Goal: Task Accomplishment & Management: Complete application form

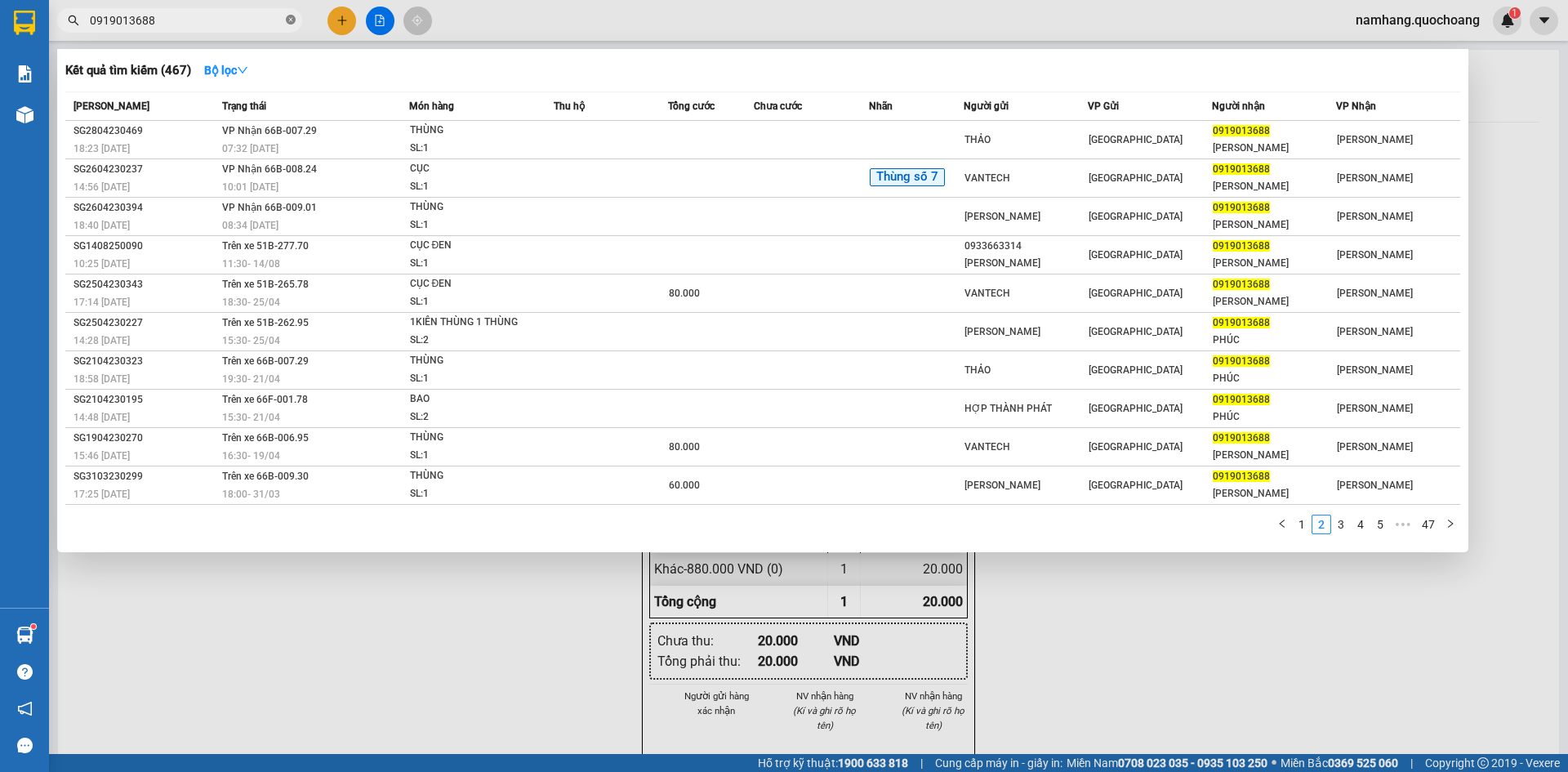
click at [292, 27] on span at bounding box center [291, 21] width 10 height 16
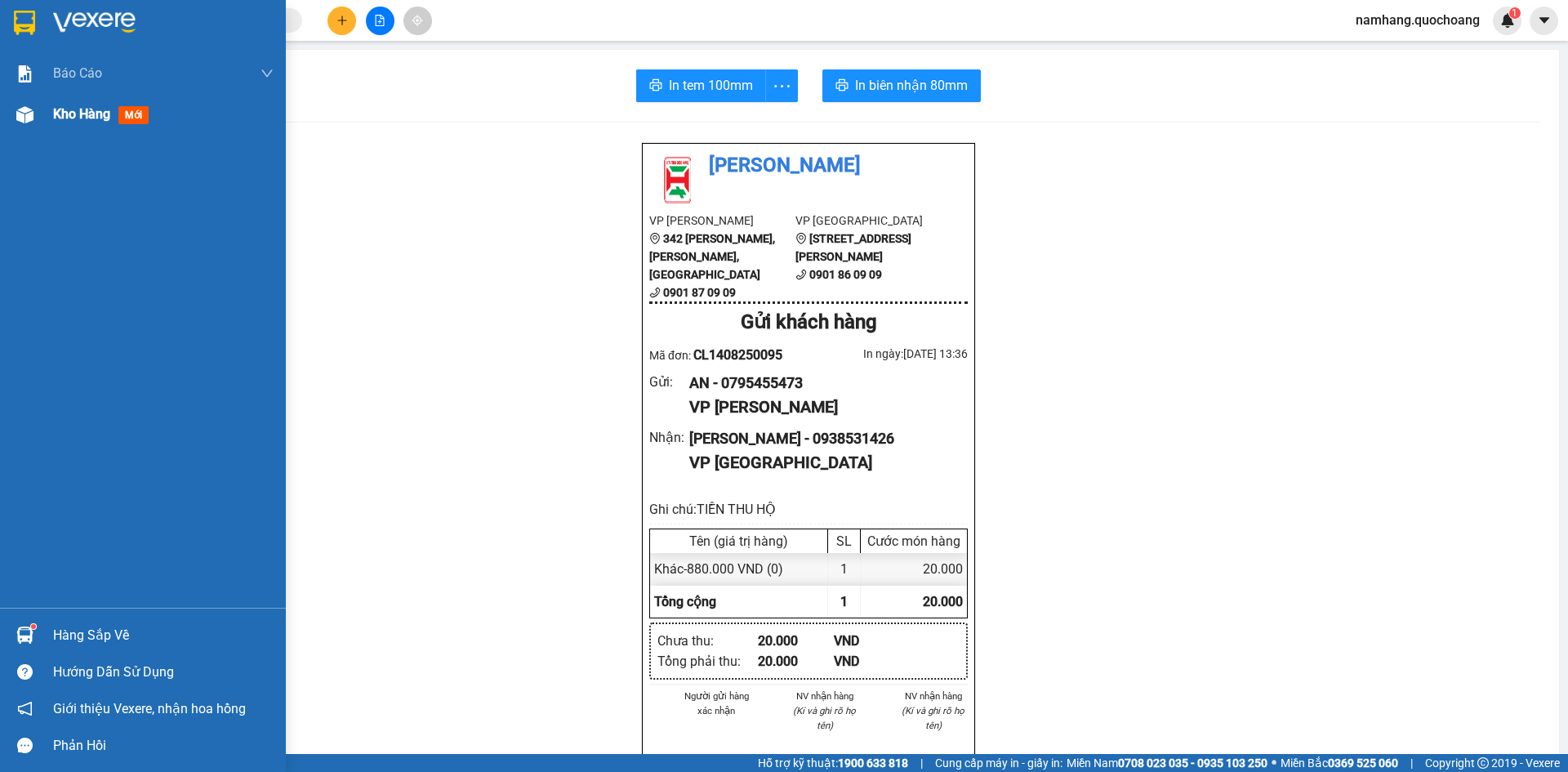
click at [96, 118] on span "Kho hàng" at bounding box center [82, 114] width 57 height 16
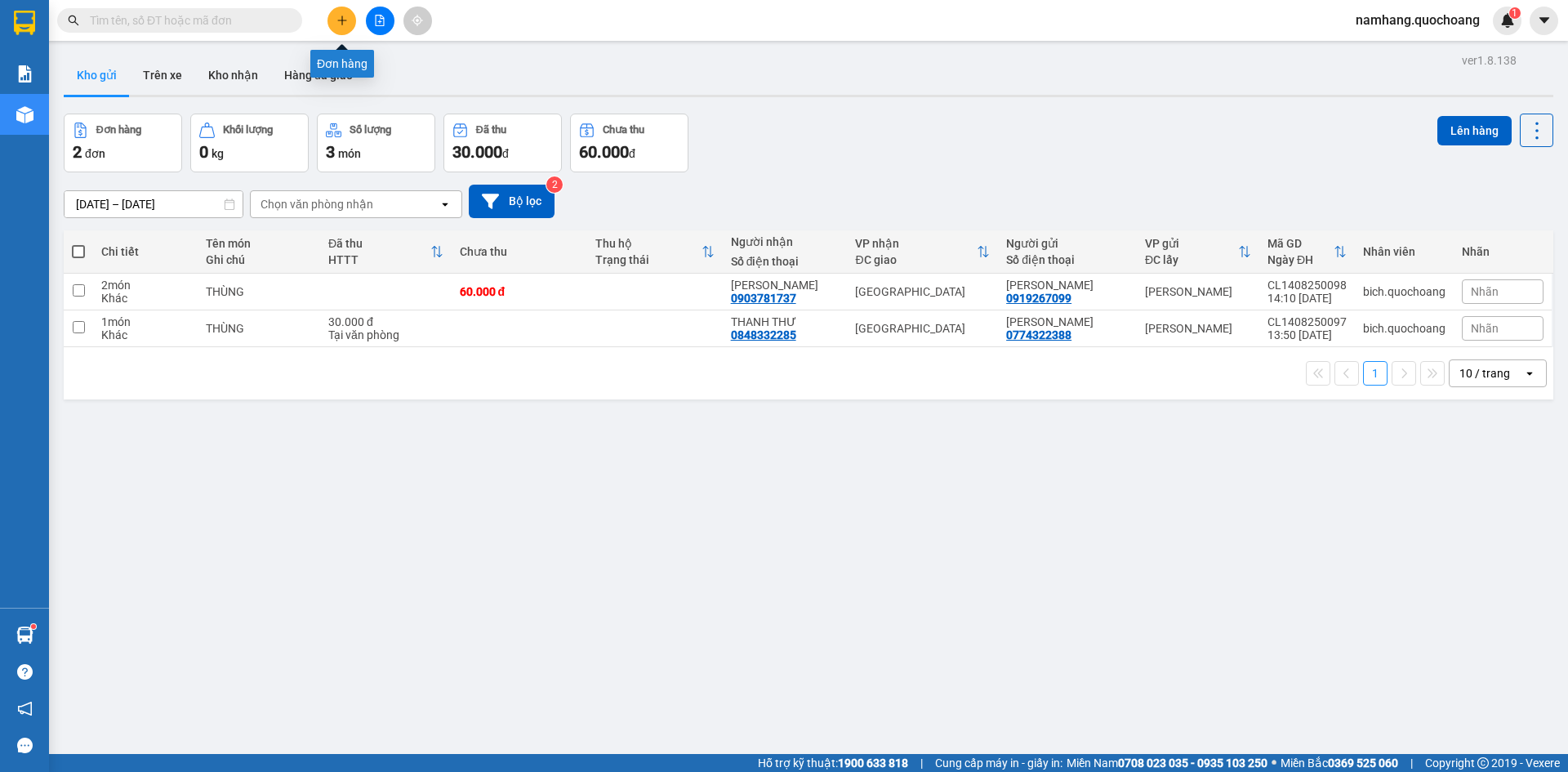
click at [349, 22] on button at bounding box center [342, 21] width 28 height 28
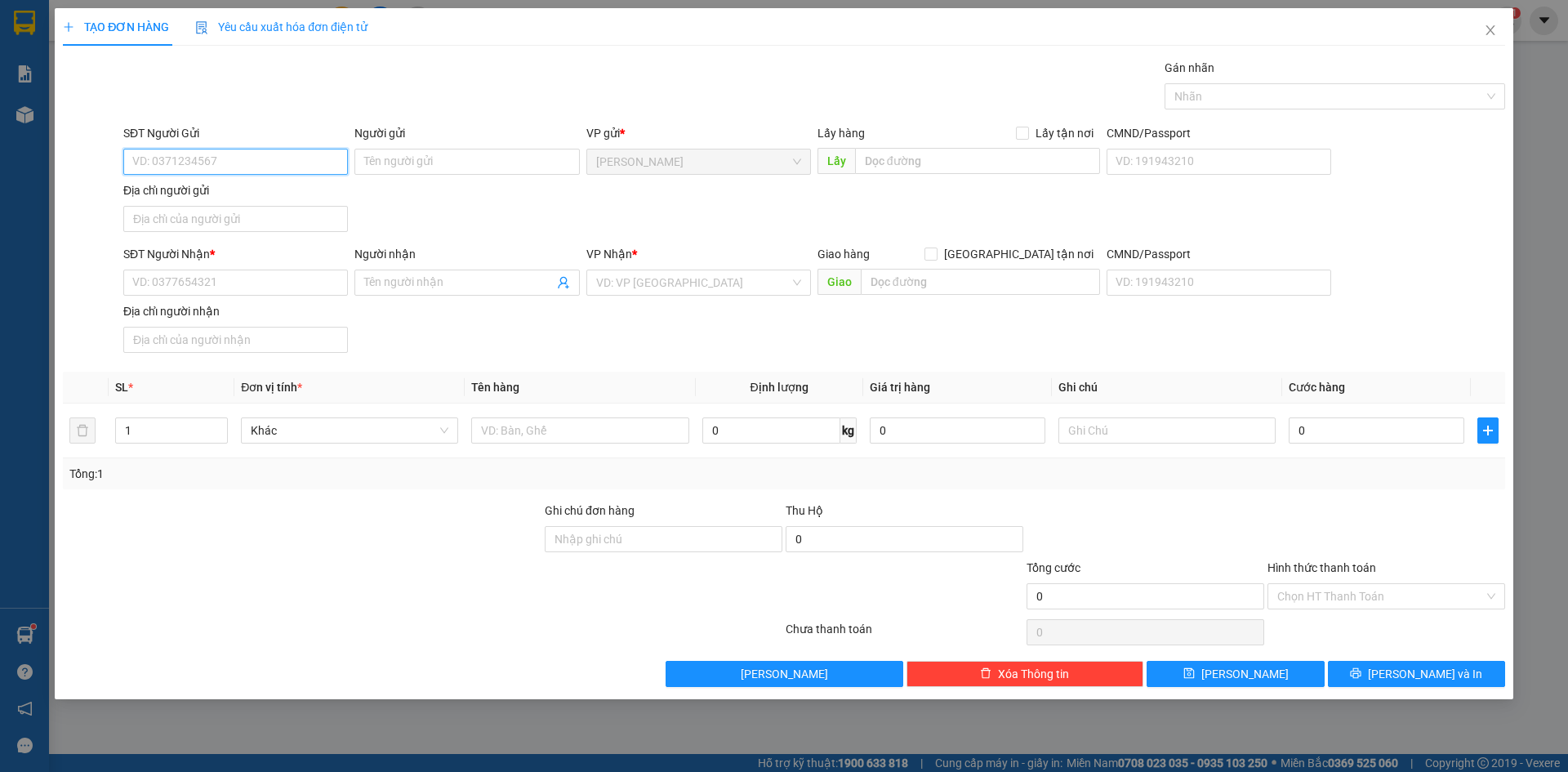
click at [215, 156] on input "SĐT Người Gửi" at bounding box center [235, 161] width 225 height 26
type input "0919015788"
drag, startPoint x: 255, startPoint y: 193, endPoint x: 307, endPoint y: 181, distance: 53.4
click at [255, 193] on div "0919015788 - QUỐC TÍN" at bounding box center [235, 195] width 205 height 18
type input "QUỐC TÍN"
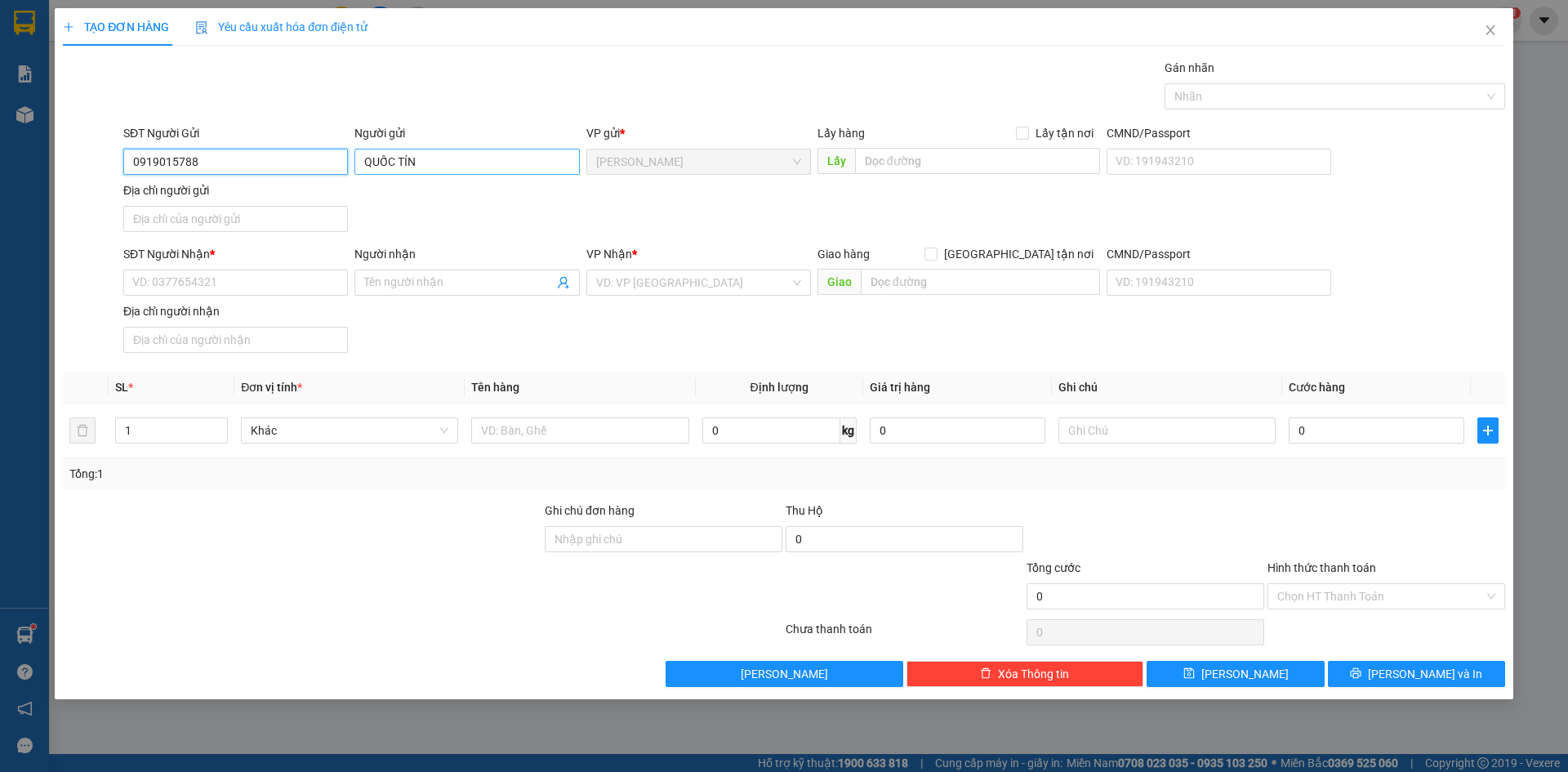
type input "0919015788"
click at [373, 157] on input "QUỐC TÍN" at bounding box center [467, 161] width 225 height 26
type input "TRẦN THẾ VINH (CỬA HÀNG QUỐC TÍN)"
click at [535, 223] on div "SĐT Người Gửi 0919015788 Người gửi TRẦN THẾ VINH (CỬA HÀNG QUỐC TÍN) TRẦN THẾ V…" at bounding box center [814, 181] width 1388 height 114
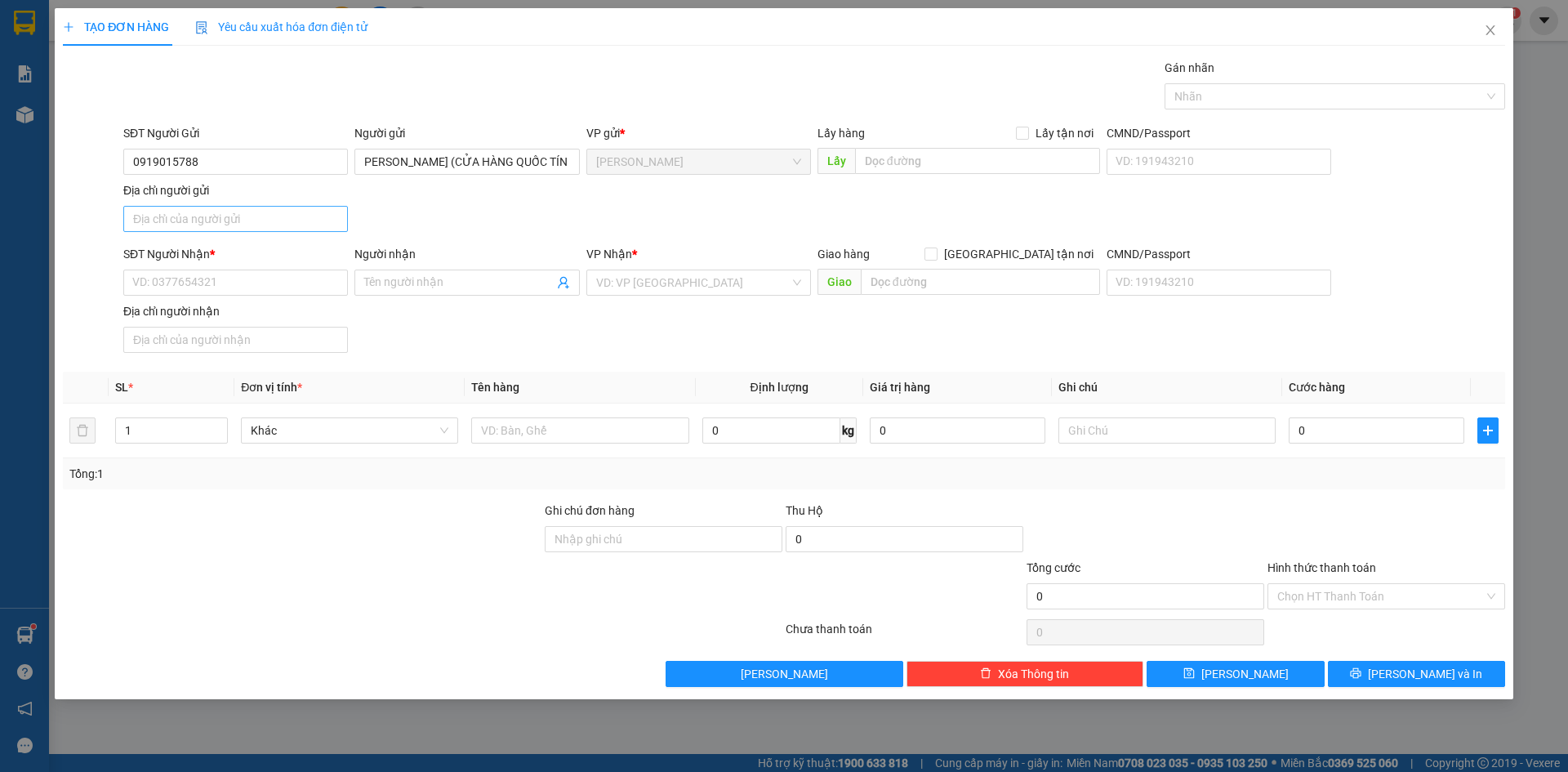
scroll to position [0, 0]
click at [208, 215] on input "Địa chỉ người gửi" at bounding box center [235, 218] width 225 height 26
type input "PHƯỜNG CAO LÃNH, ĐỒNG THÁP"
click at [405, 226] on div "SĐT Người Gửi 0919015788 Người gửi TRẦN THẾ VINH (CỬA HÀNG QUỐC TÍN) VP gửi * C…" at bounding box center [814, 181] width 1388 height 114
click at [281, 279] on input "SĐT Người Nhận *" at bounding box center [235, 282] width 225 height 26
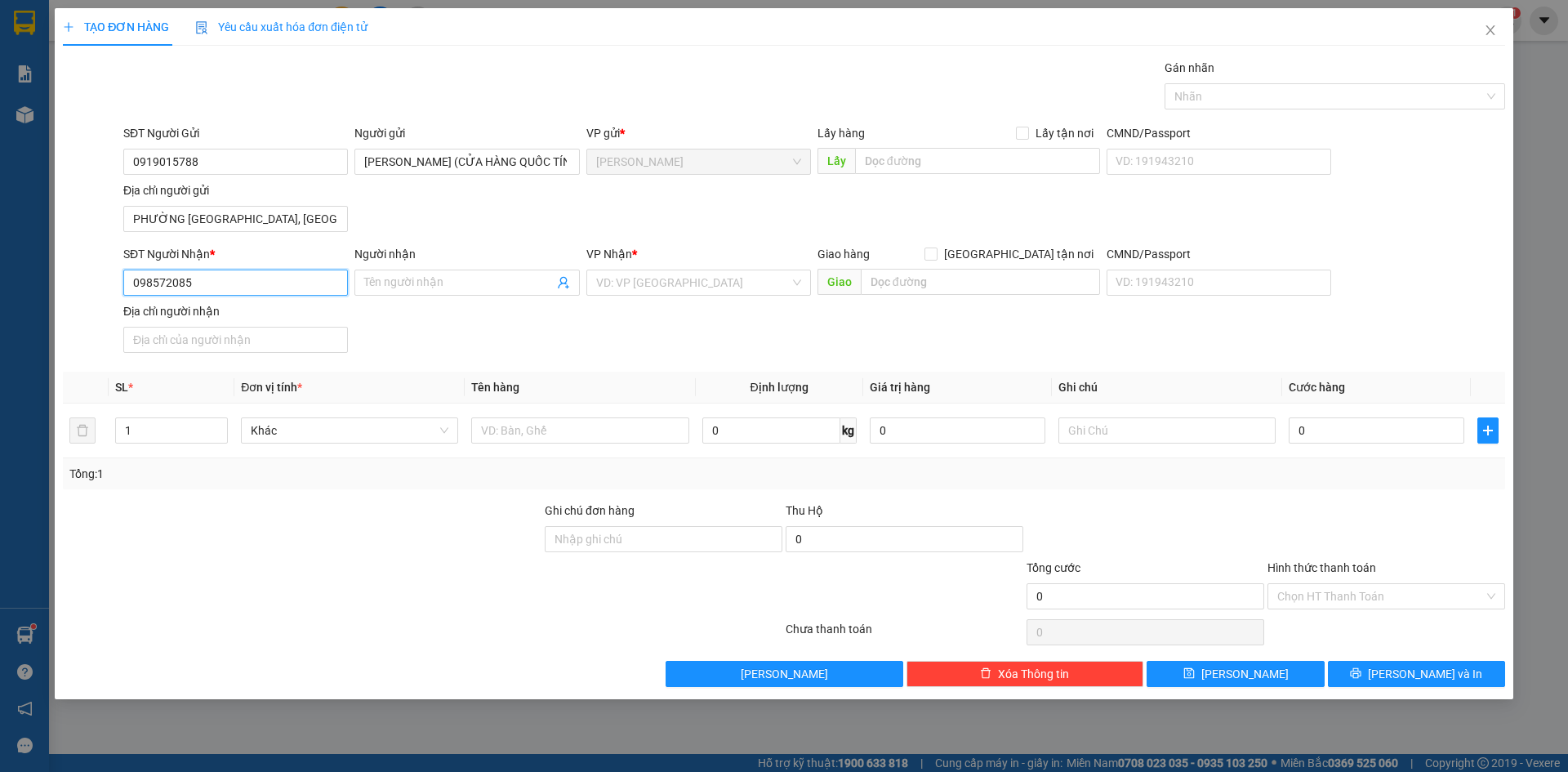
type input "0985720858"
click at [260, 315] on div "0985720858 - ĐOÀN THANH LONG" at bounding box center [235, 315] width 205 height 18
type input "[PERSON_NAME]"
type input "0985720858"
click at [512, 349] on div "SĐT Người Nhận * 0985720858 0985720858 Người nhận ĐOÀN THANH LONG VP Nhận * Sài…" at bounding box center [814, 302] width 1388 height 114
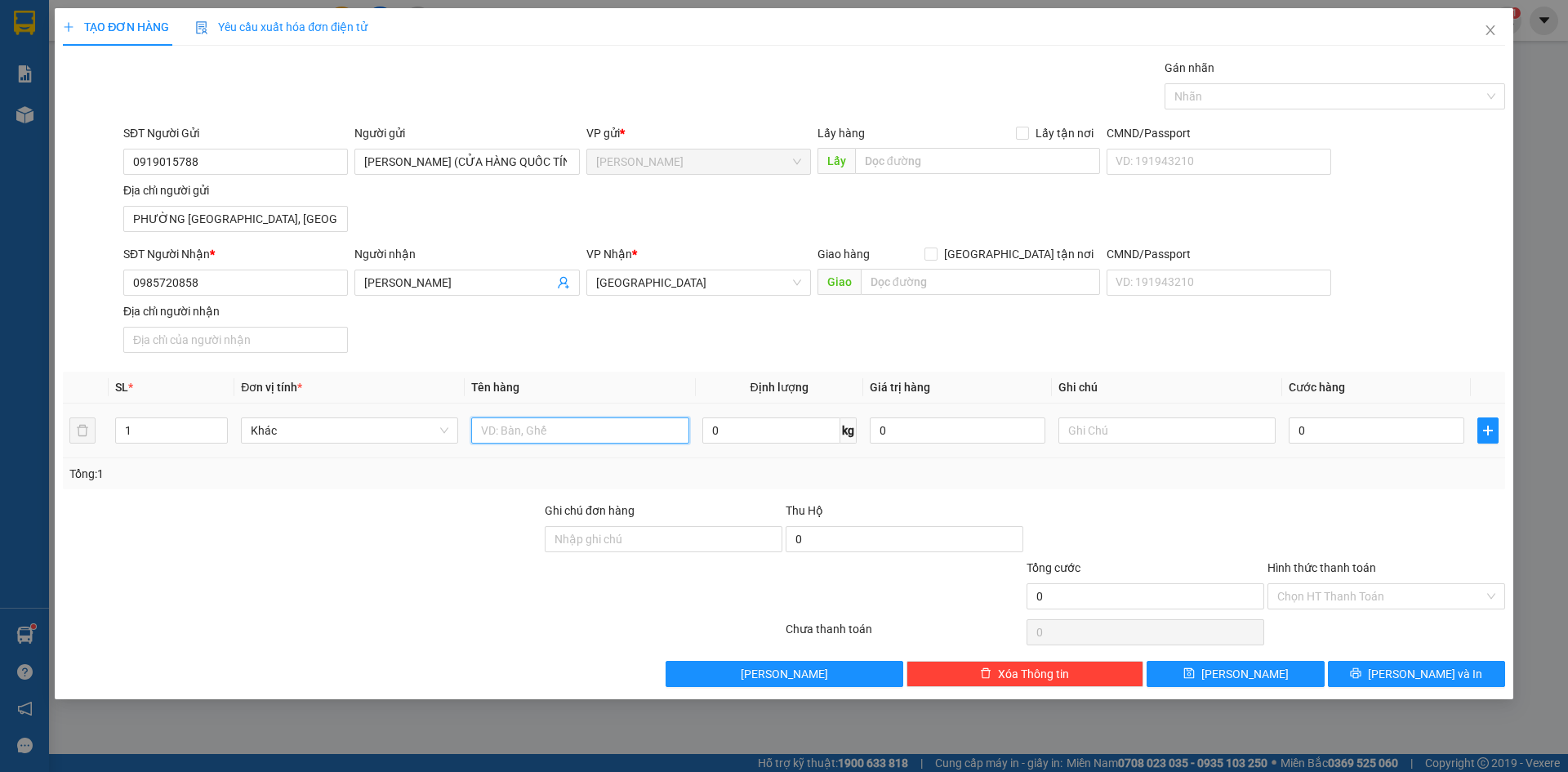
click at [515, 439] on input "text" at bounding box center [580, 430] width 217 height 26
type input "CỤC"
click at [1375, 345] on div "SĐT Người Nhận * 0985720858 Người nhận ĐOÀN THANH LONG VP Nhận * Sài Gòn Giao h…" at bounding box center [814, 302] width 1388 height 114
click at [1373, 433] on input "0" at bounding box center [1376, 430] width 176 height 26
type input "3"
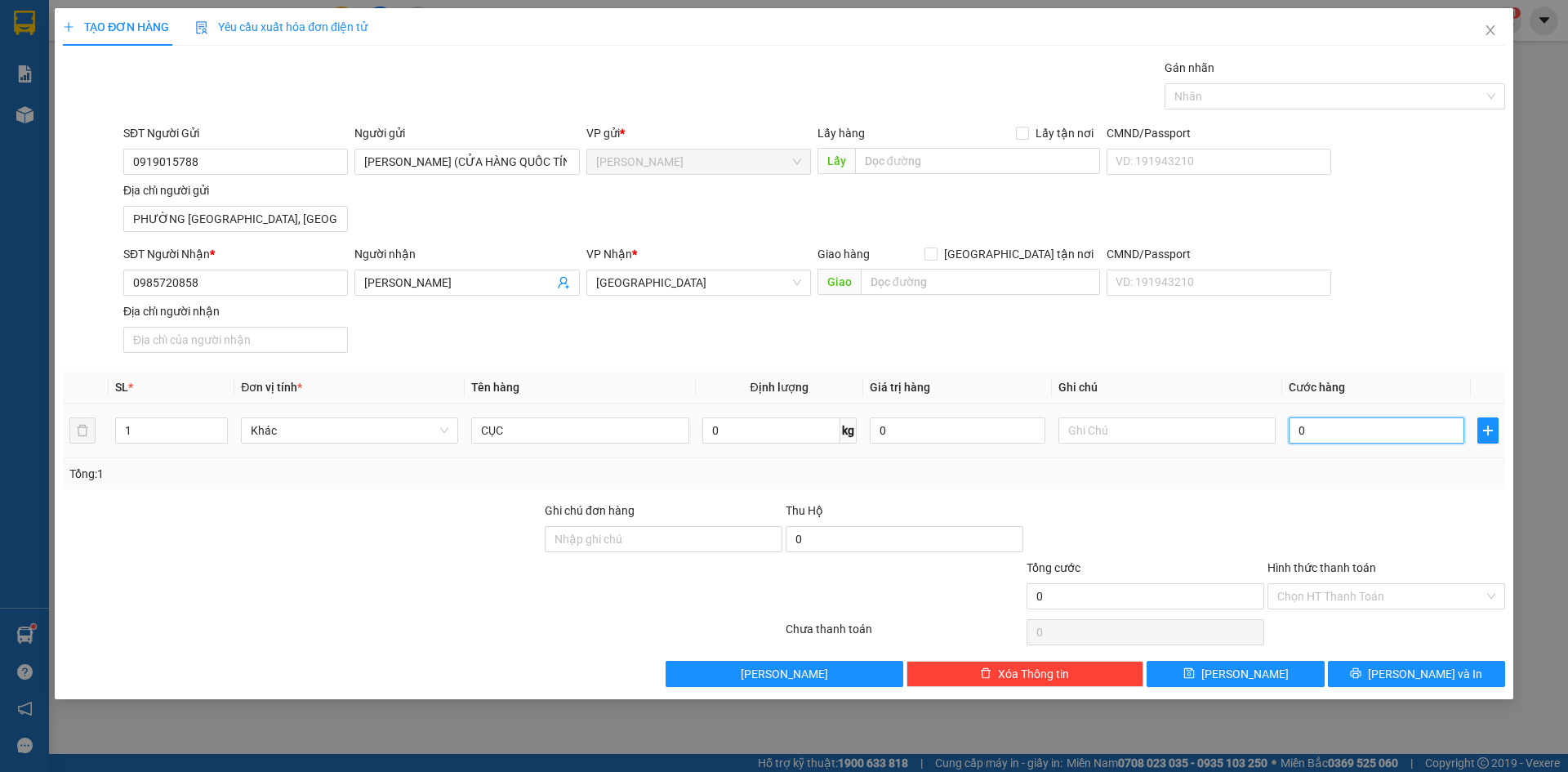
type input "3"
type input "30"
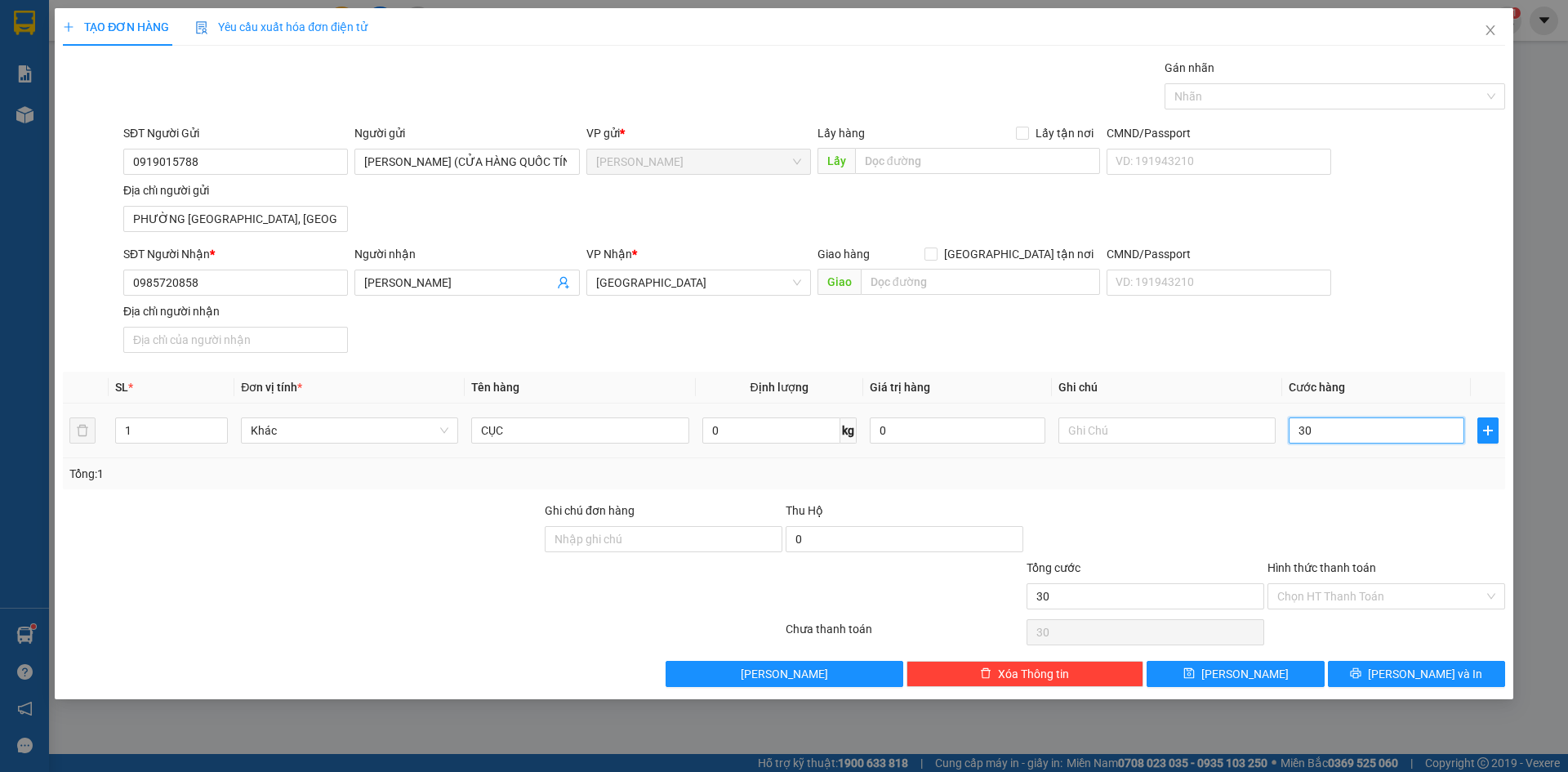
type input "300"
type input "3.000"
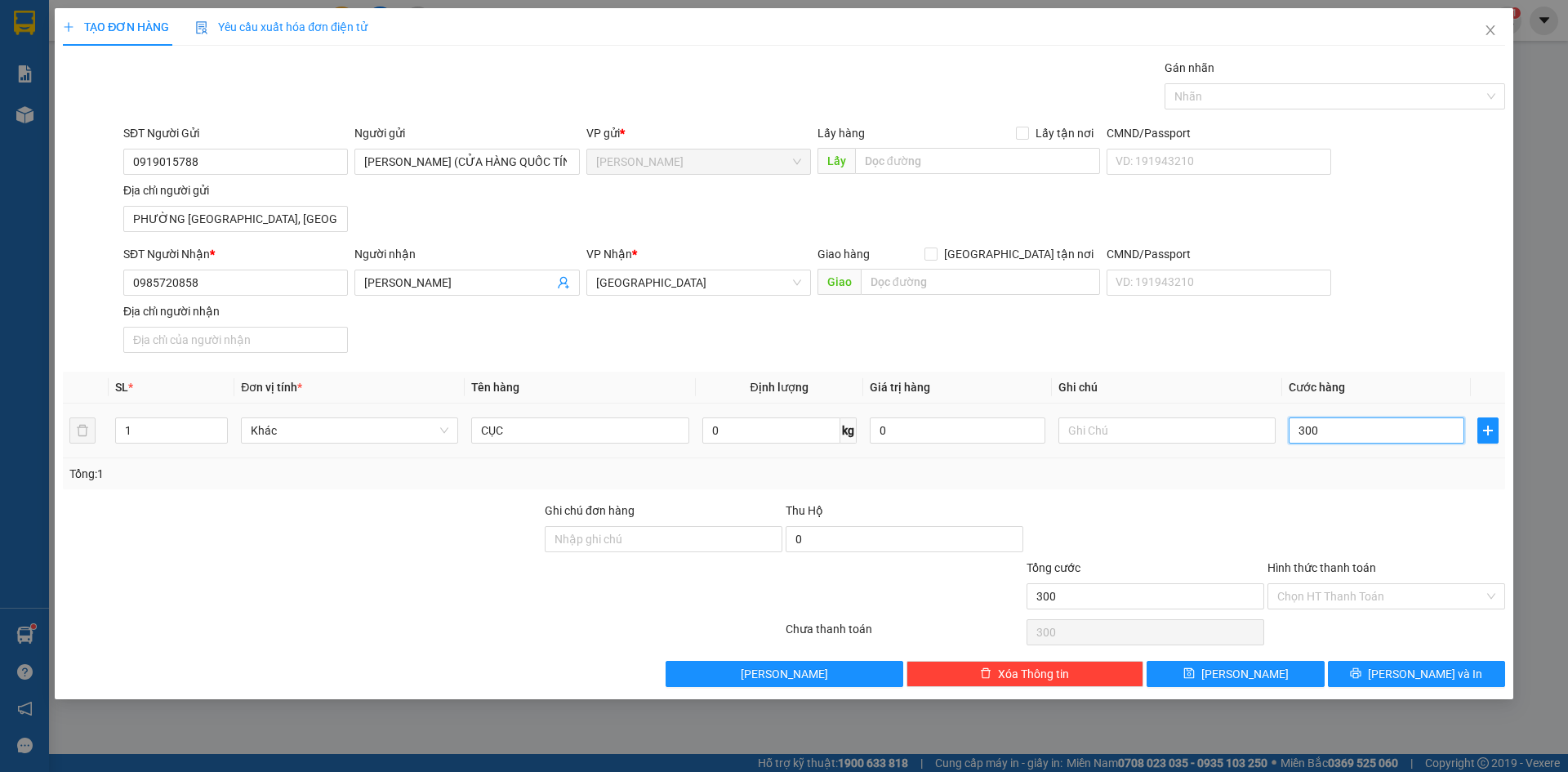
type input "3.000"
type input "30.000"
click at [1345, 339] on div "SĐT Người Nhận * 0985720858 Người nhận ĐOÀN THANH LONG VP Nhận * Sài Gòn Giao h…" at bounding box center [814, 302] width 1388 height 114
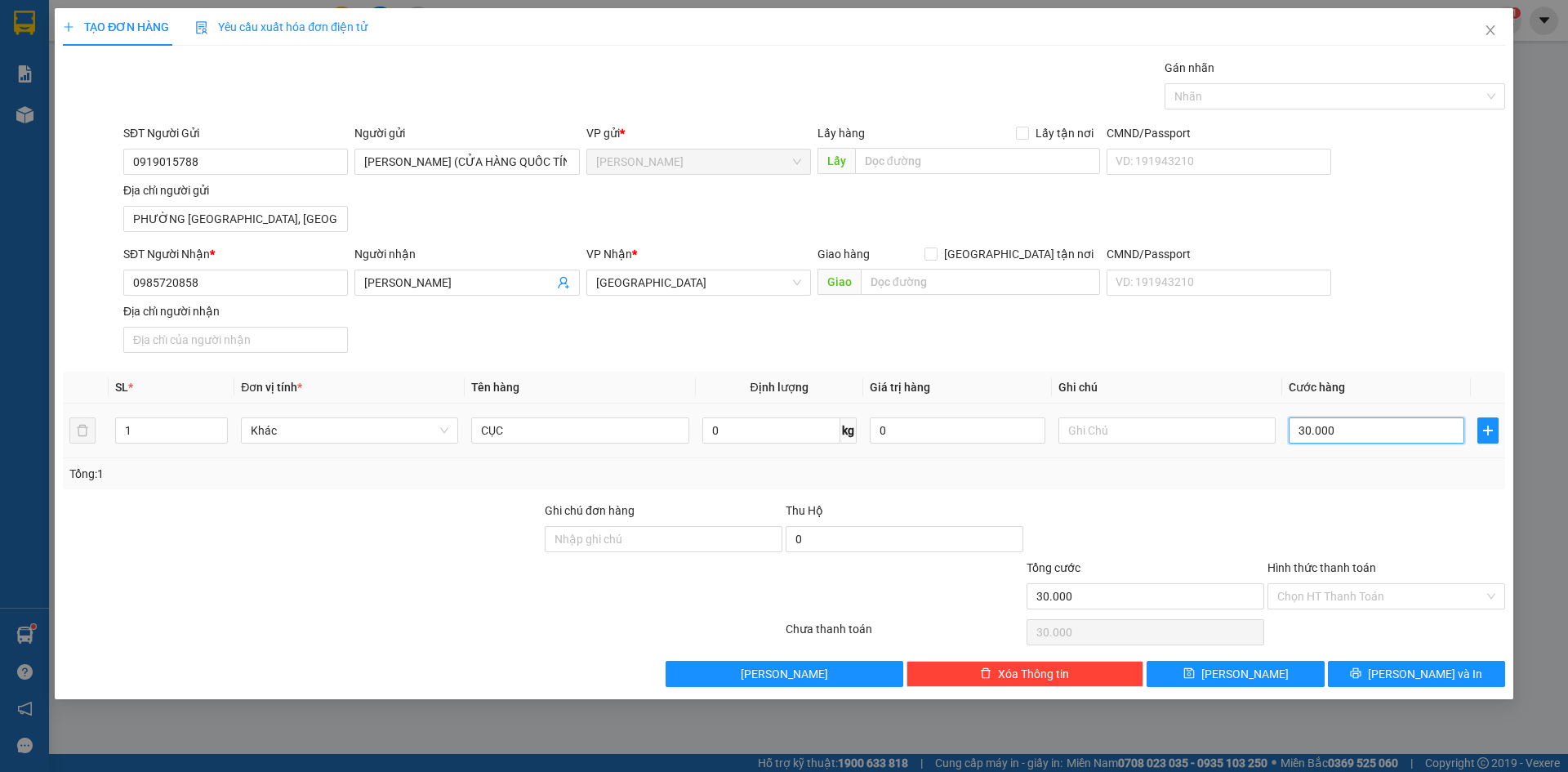
click at [1356, 432] on input "30.000" at bounding box center [1376, 430] width 176 height 26
type input "4"
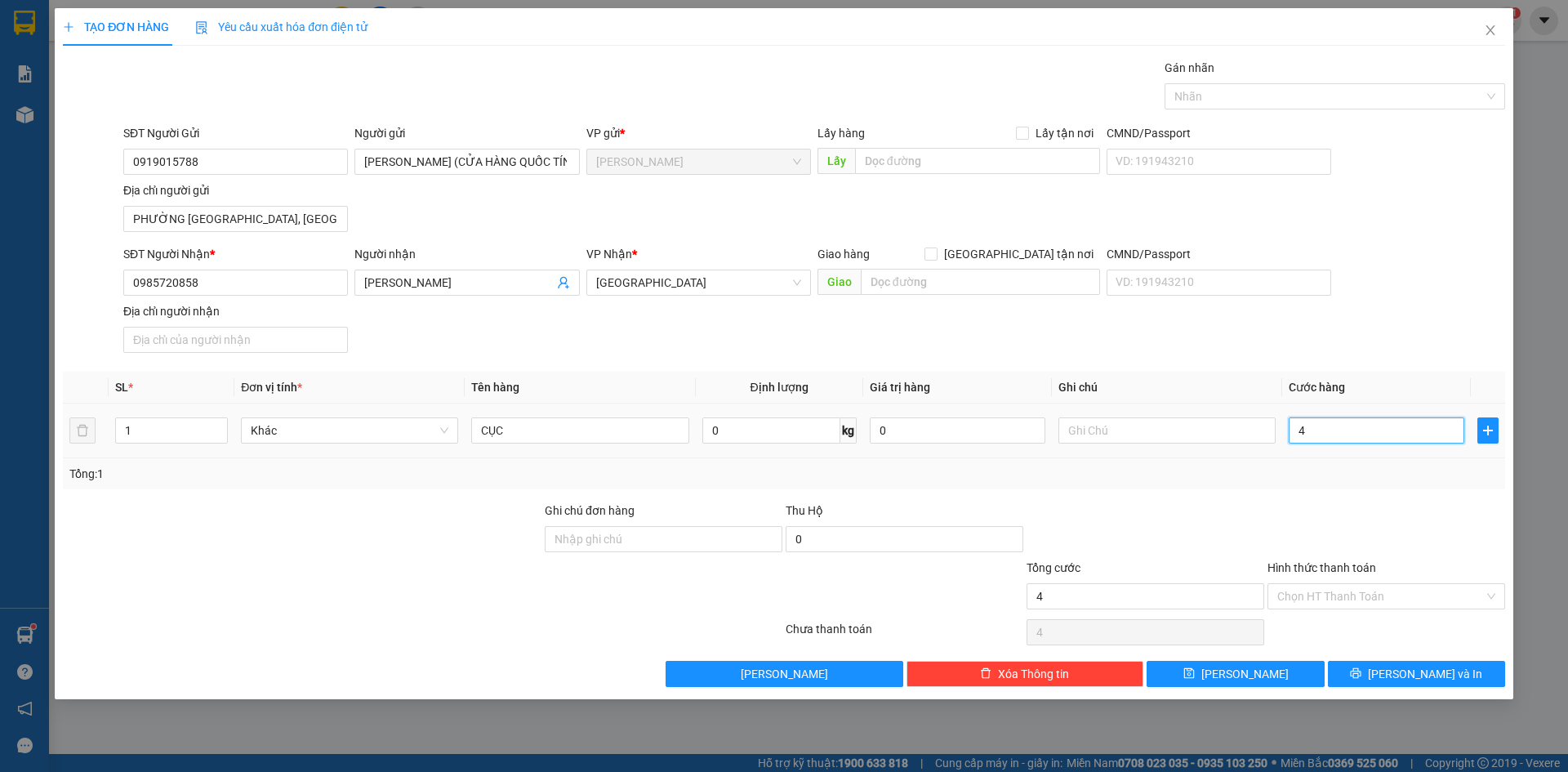
type input "40"
type input "400"
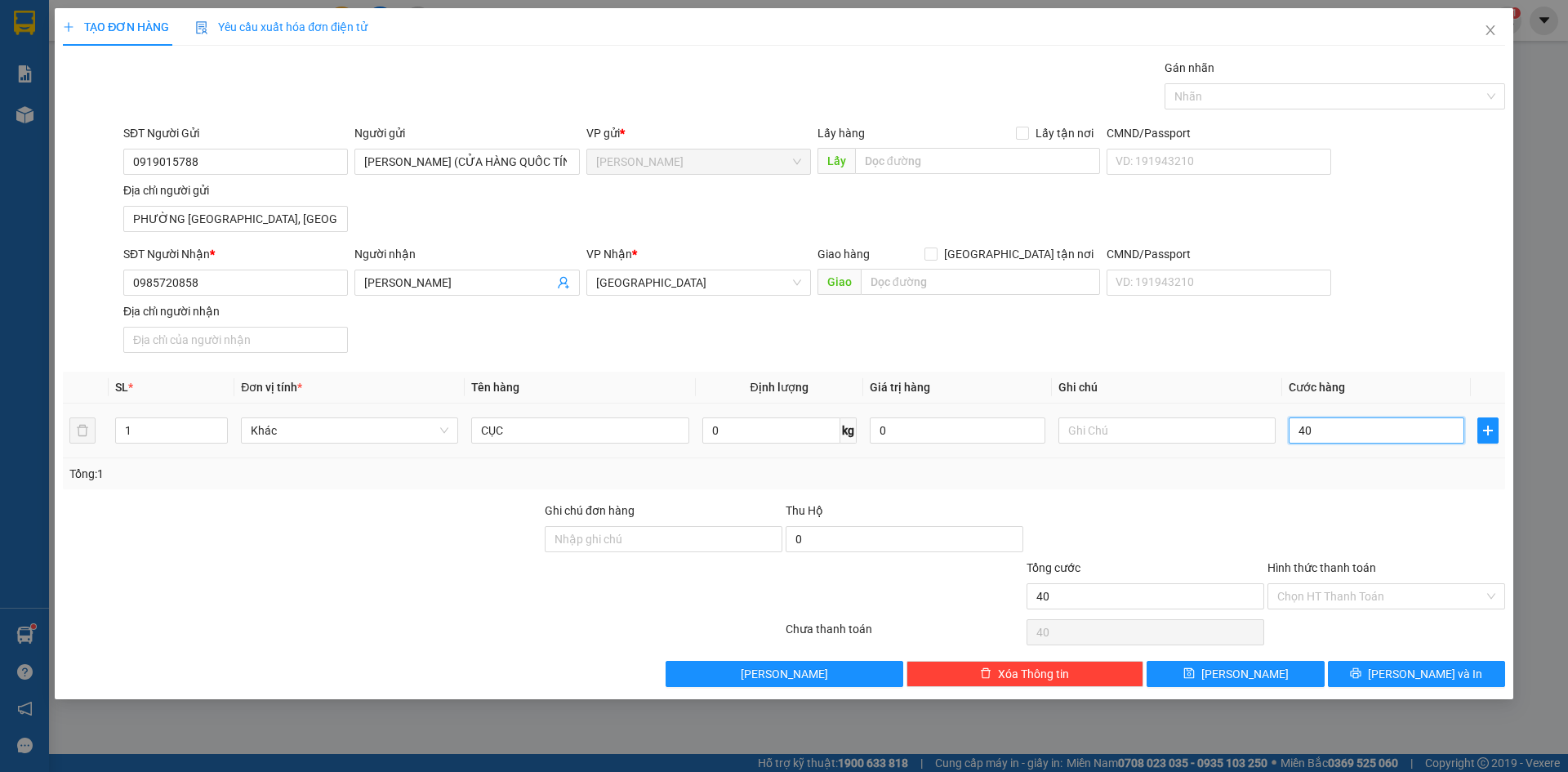
type input "400"
type input "4.000"
type input "40.000"
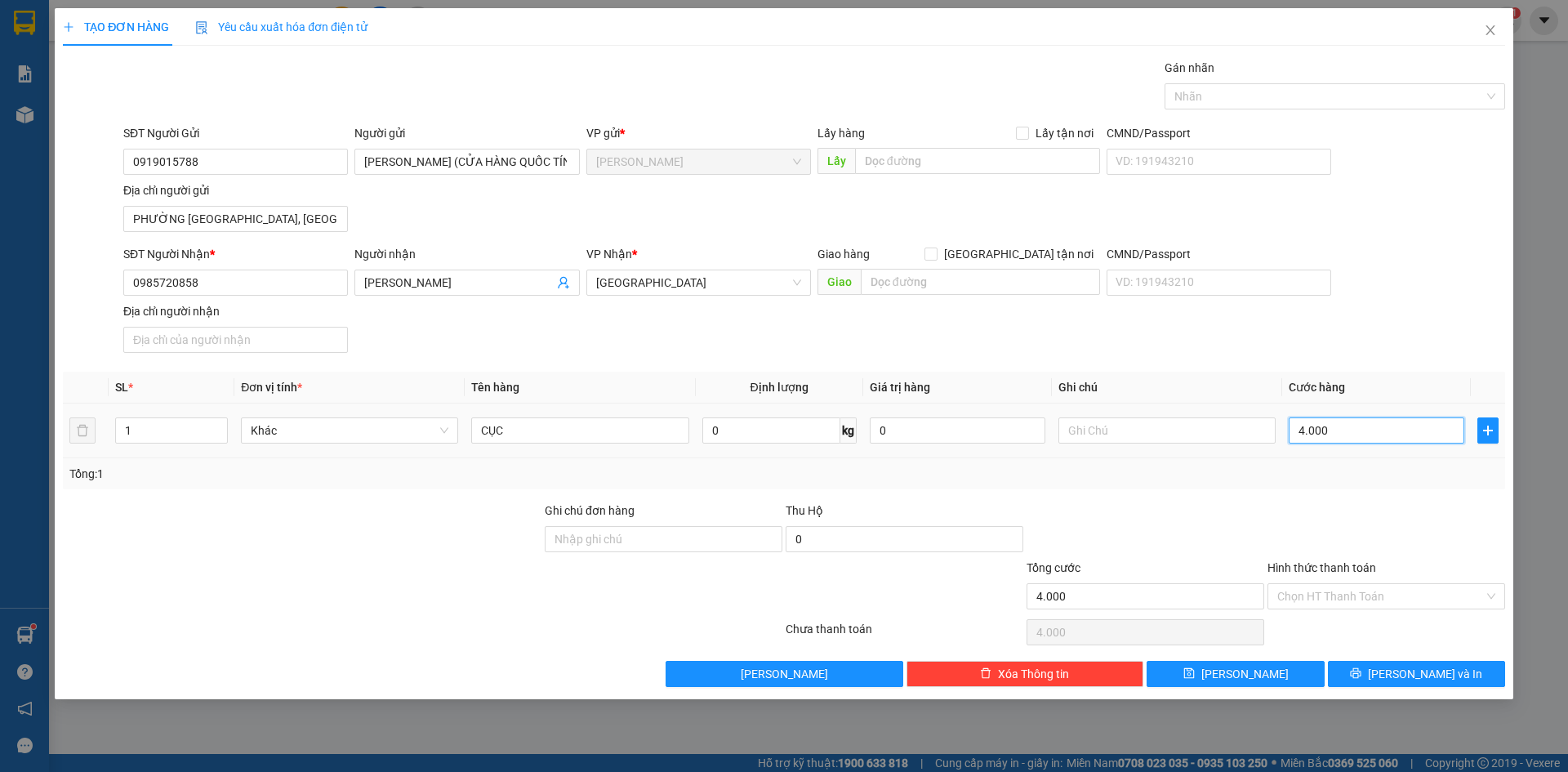
type input "40.000"
click at [1387, 359] on div "SĐT Người Nhận * 0985720858 Người nhận ĐOÀN THANH LONG VP Nhận * Sài Gòn Giao h…" at bounding box center [814, 302] width 1388 height 114
click at [1351, 99] on div at bounding box center [1327, 96] width 316 height 20
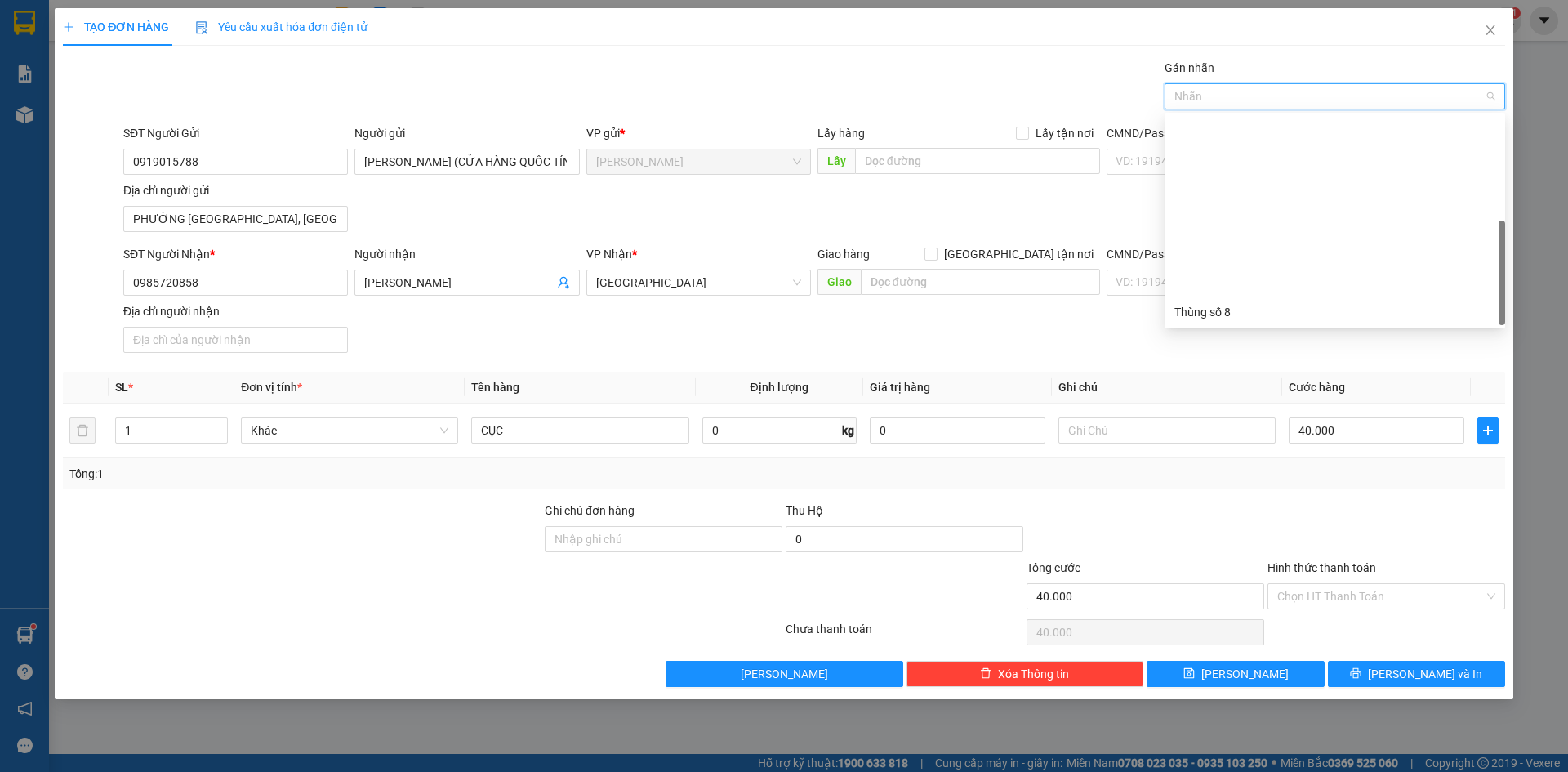
scroll to position [209, 0]
click at [1269, 316] on div "Thùng 2H" at bounding box center [1335, 312] width 321 height 18
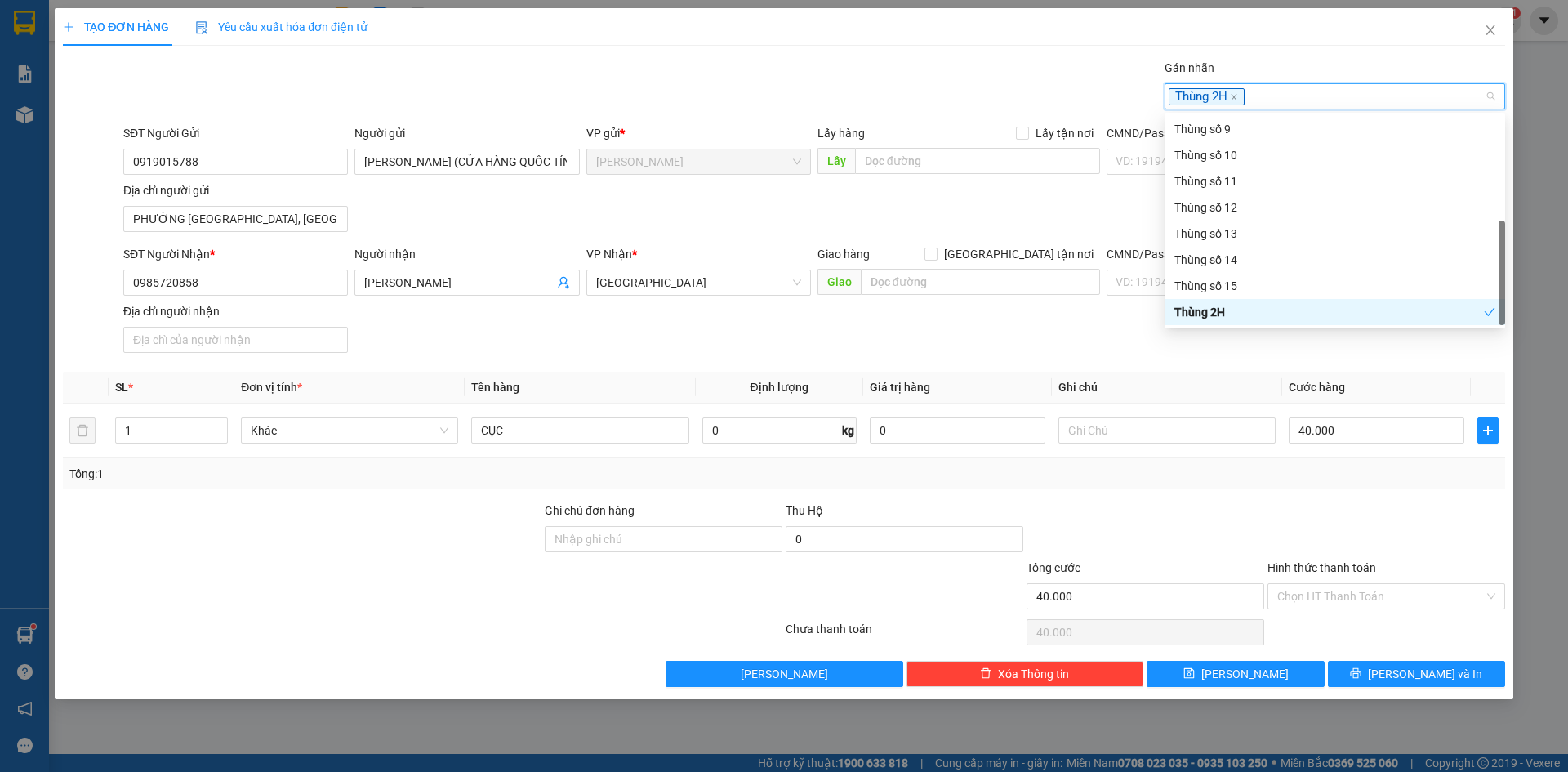
click at [1396, 531] on div at bounding box center [1387, 530] width 241 height 57
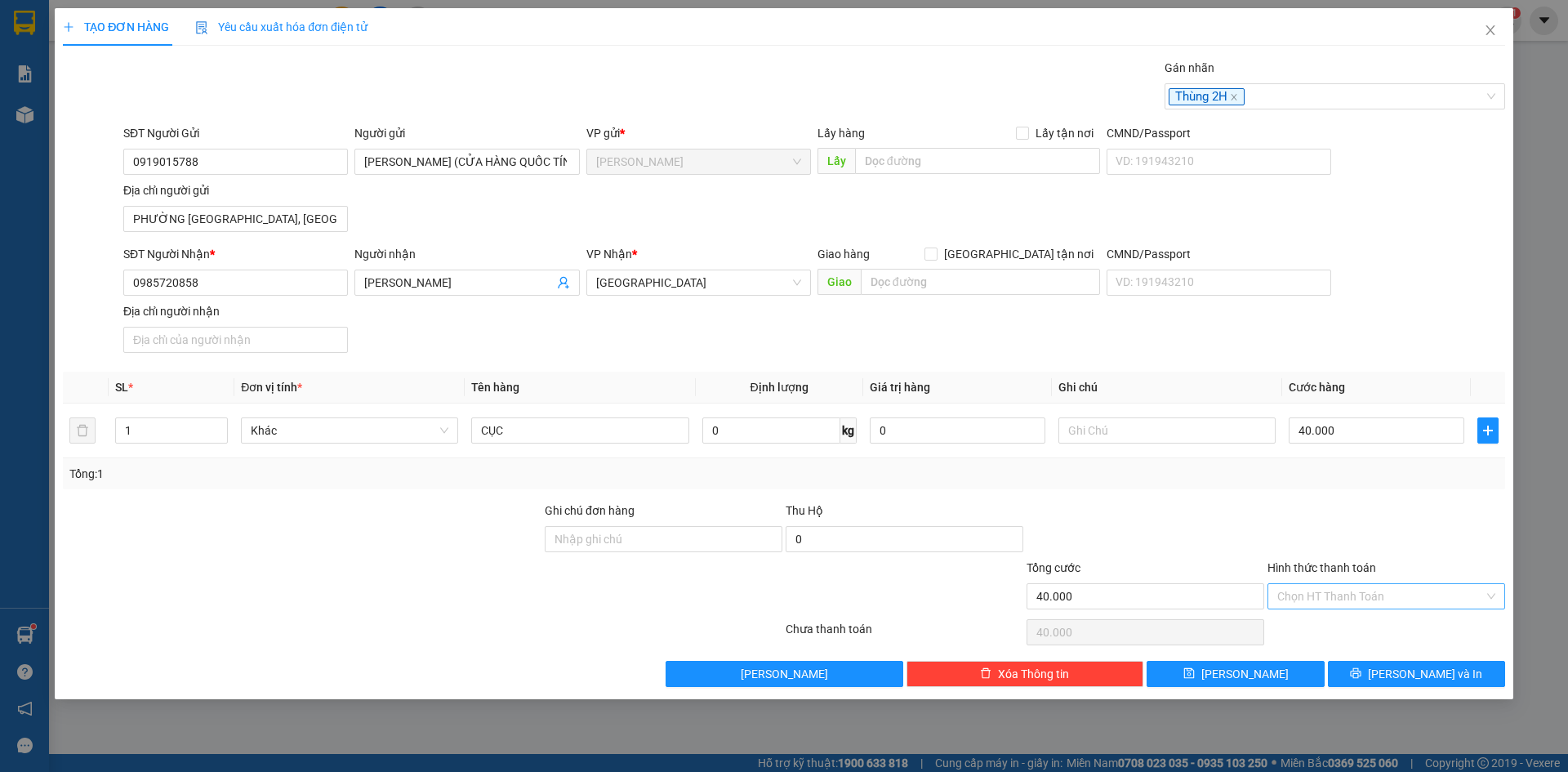
click at [1370, 584] on input "Hình thức thanh toán" at bounding box center [1381, 596] width 206 height 24
click at [1350, 626] on div "Tại văn phòng" at bounding box center [1387, 629] width 218 height 18
type input "0"
click at [1305, 531] on div at bounding box center [1387, 530] width 241 height 57
click at [1410, 671] on span "Lưu và In" at bounding box center [1425, 674] width 114 height 18
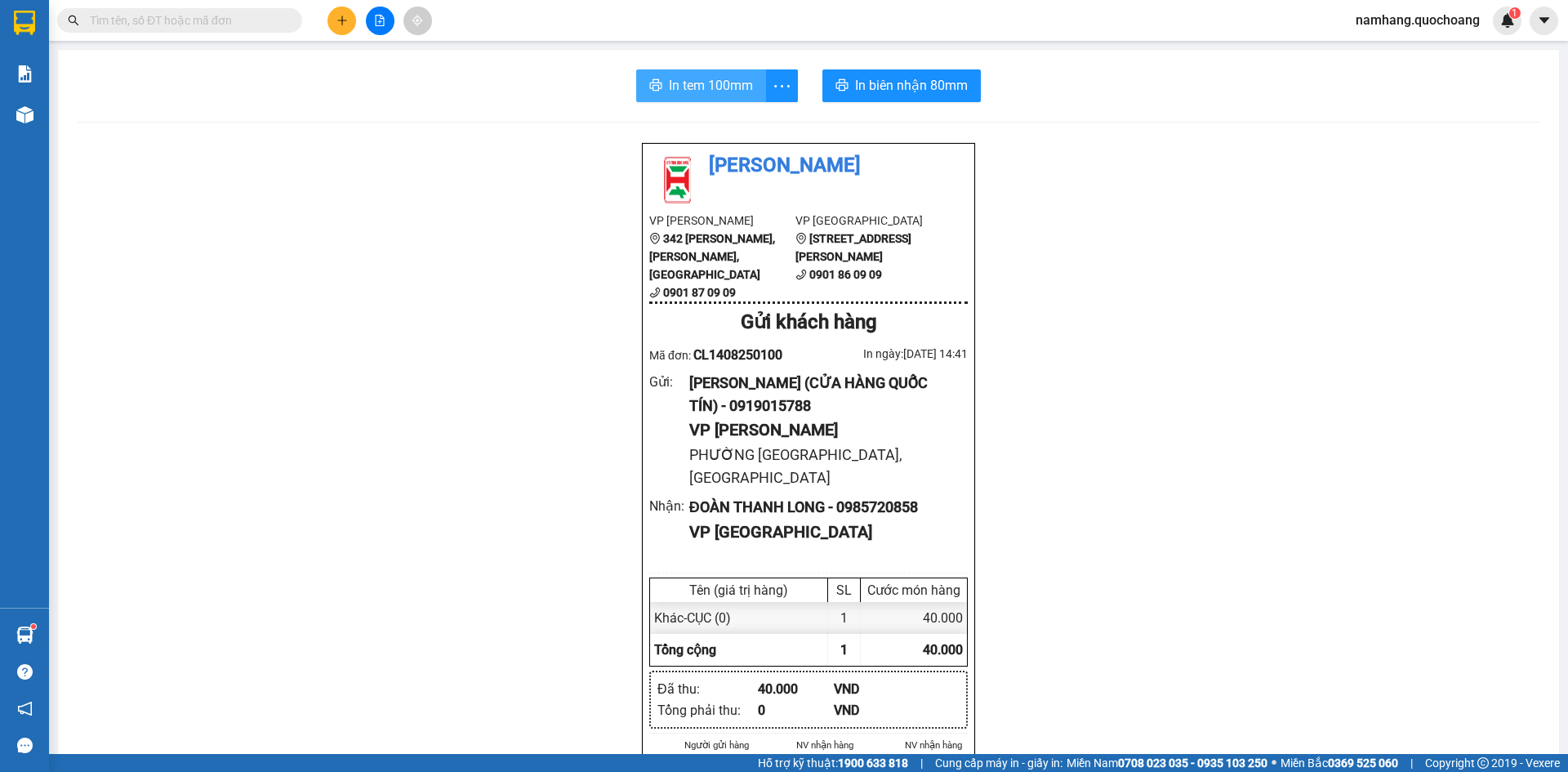
click at [722, 80] on span "In tem 100mm" at bounding box center [710, 85] width 84 height 21
click at [873, 96] on span "In biên nhận 80mm" at bounding box center [911, 85] width 112 height 21
click at [225, 18] on input "text" at bounding box center [186, 21] width 193 height 18
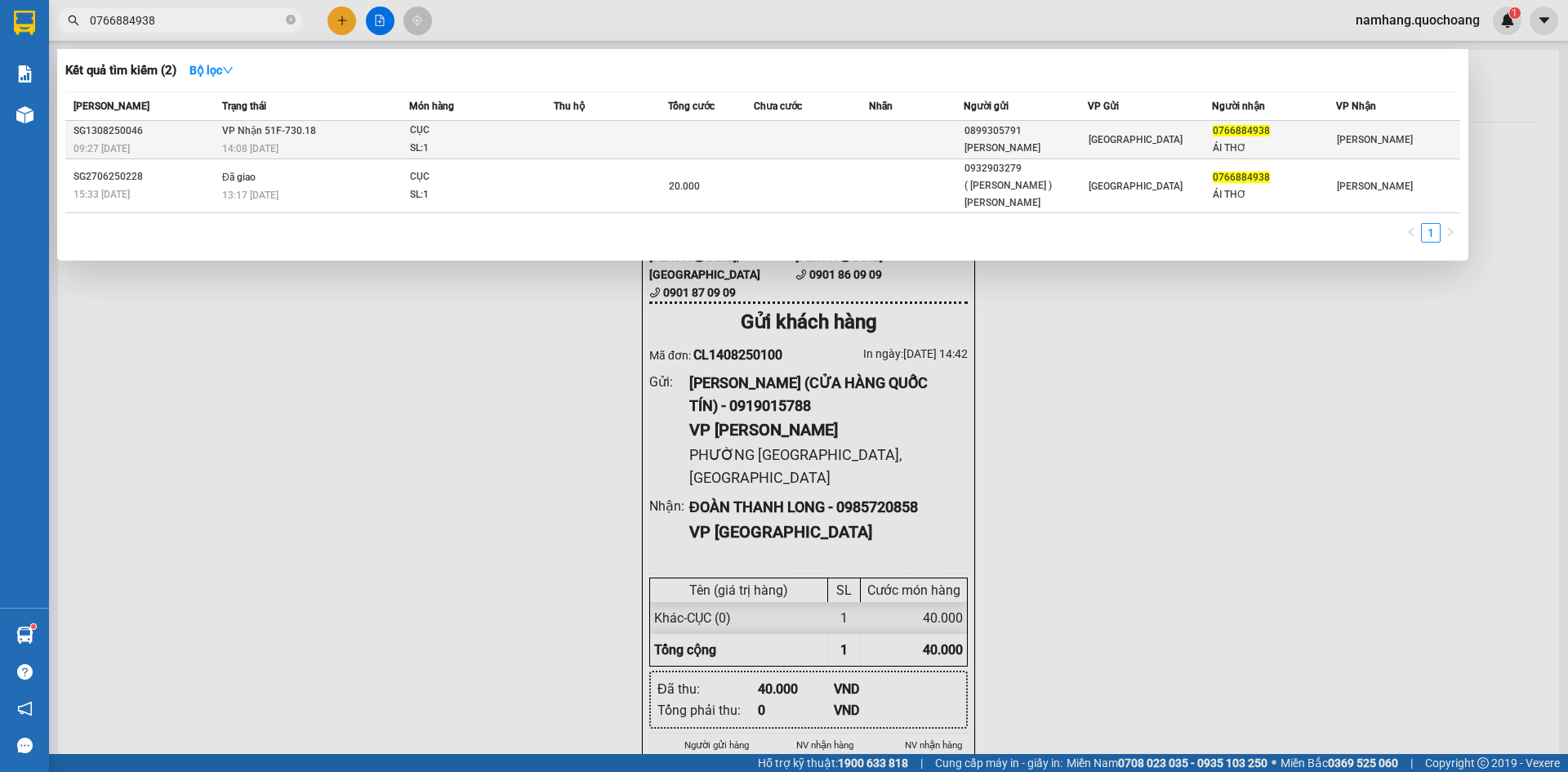
type input "0766884938"
click at [497, 134] on div "CỤC" at bounding box center [471, 131] width 122 height 18
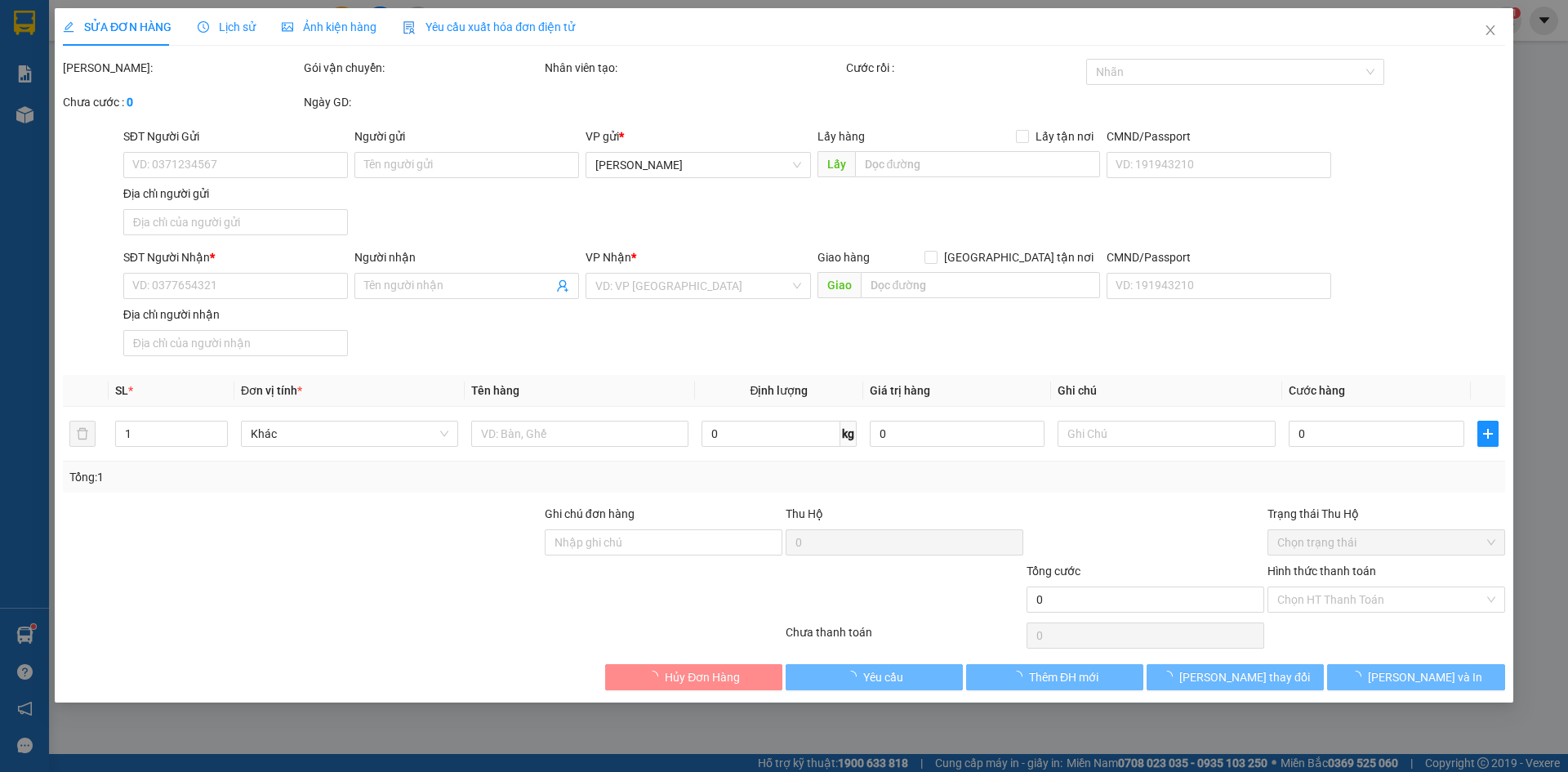
type input "0899305791"
type input "NGUYỄN TIẾN SANG"
type input "62 VÕ THÀNH TRANG P11 TÂN BÌNH"
type input "0766884938"
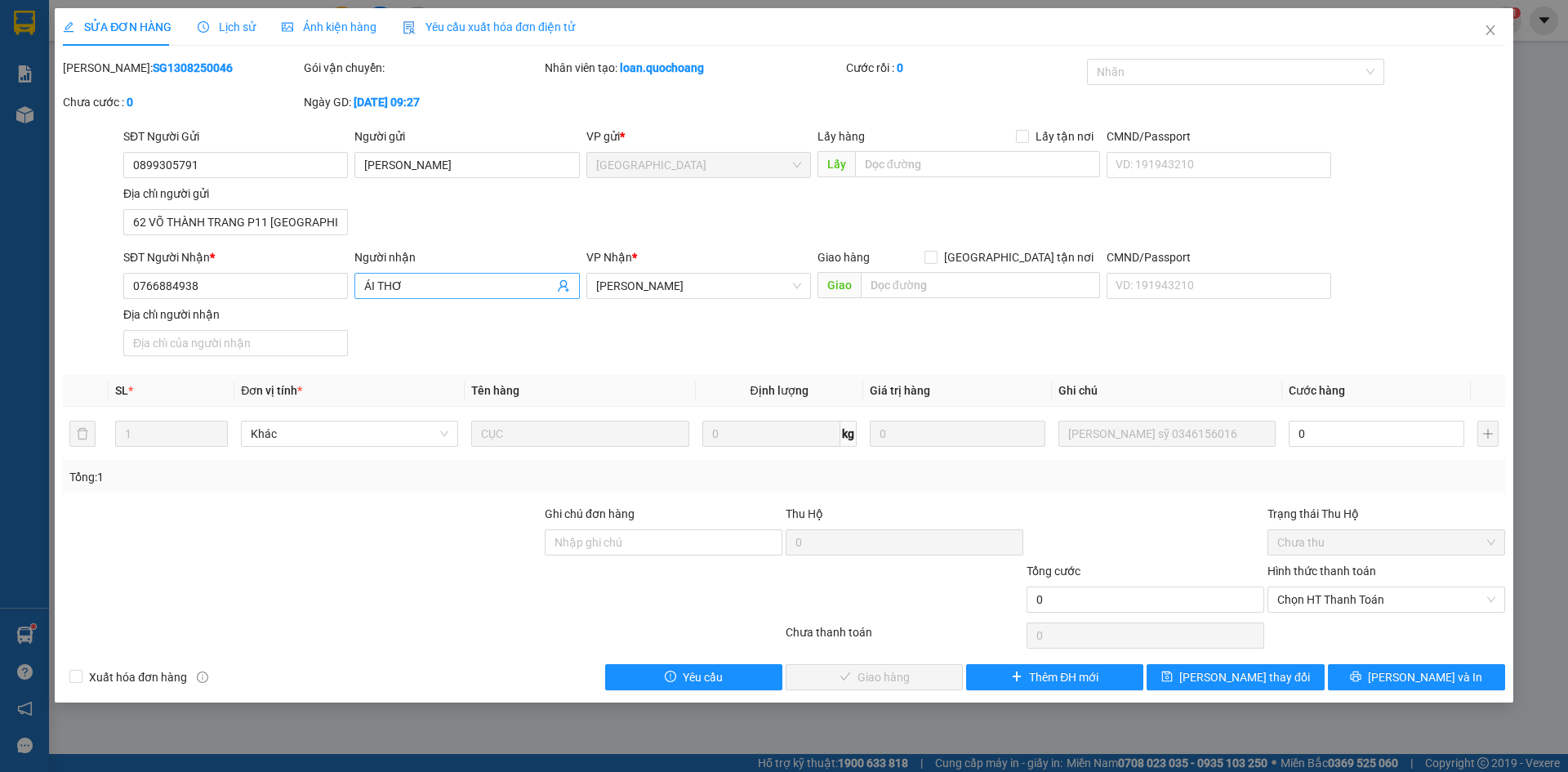
click at [383, 280] on input "ÁI THƠ" at bounding box center [458, 286] width 189 height 18
type input "TRẦN HUỲNH ÁI THƠ"
click at [1185, 290] on input "CMND/Passport" at bounding box center [1219, 285] width 225 height 26
type input "087193014873"
click at [302, 351] on input "Địa chỉ người nhận" at bounding box center [235, 343] width 225 height 26
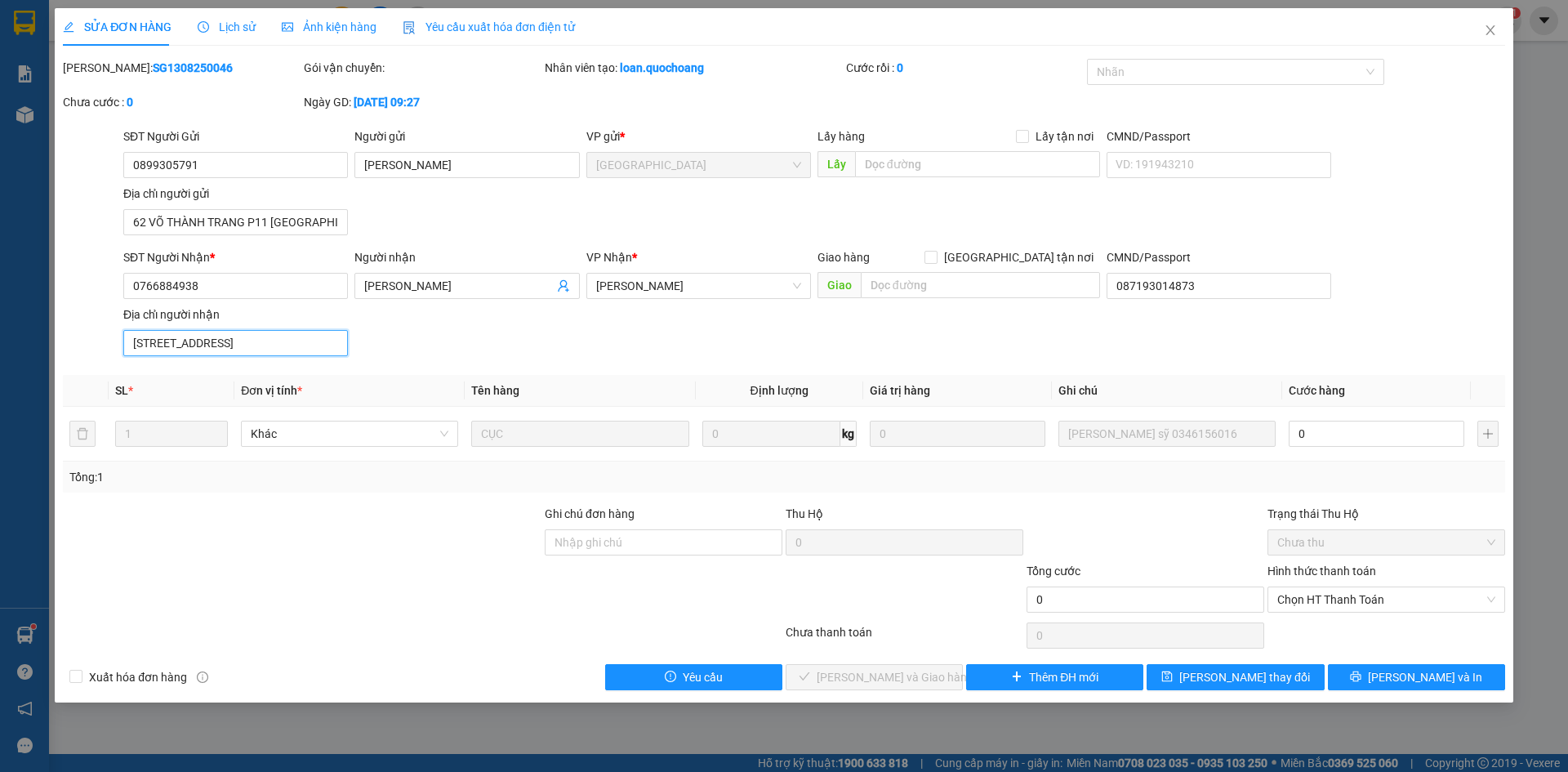
type input "TỔ 41, KHÓM 4, PHƯỜNG 1, TP CAO LÃNH, ĐỒNG THÁP"
click at [487, 336] on div "SĐT Người Nhận * 0766884938 Người nhận TRẦN HUỲNH ÁI THƠ VP Nhận * Cao Lãnh Gia…" at bounding box center [814, 304] width 1388 height 114
click at [1241, 683] on span "Lưu thay đổi" at bounding box center [1244, 677] width 131 height 18
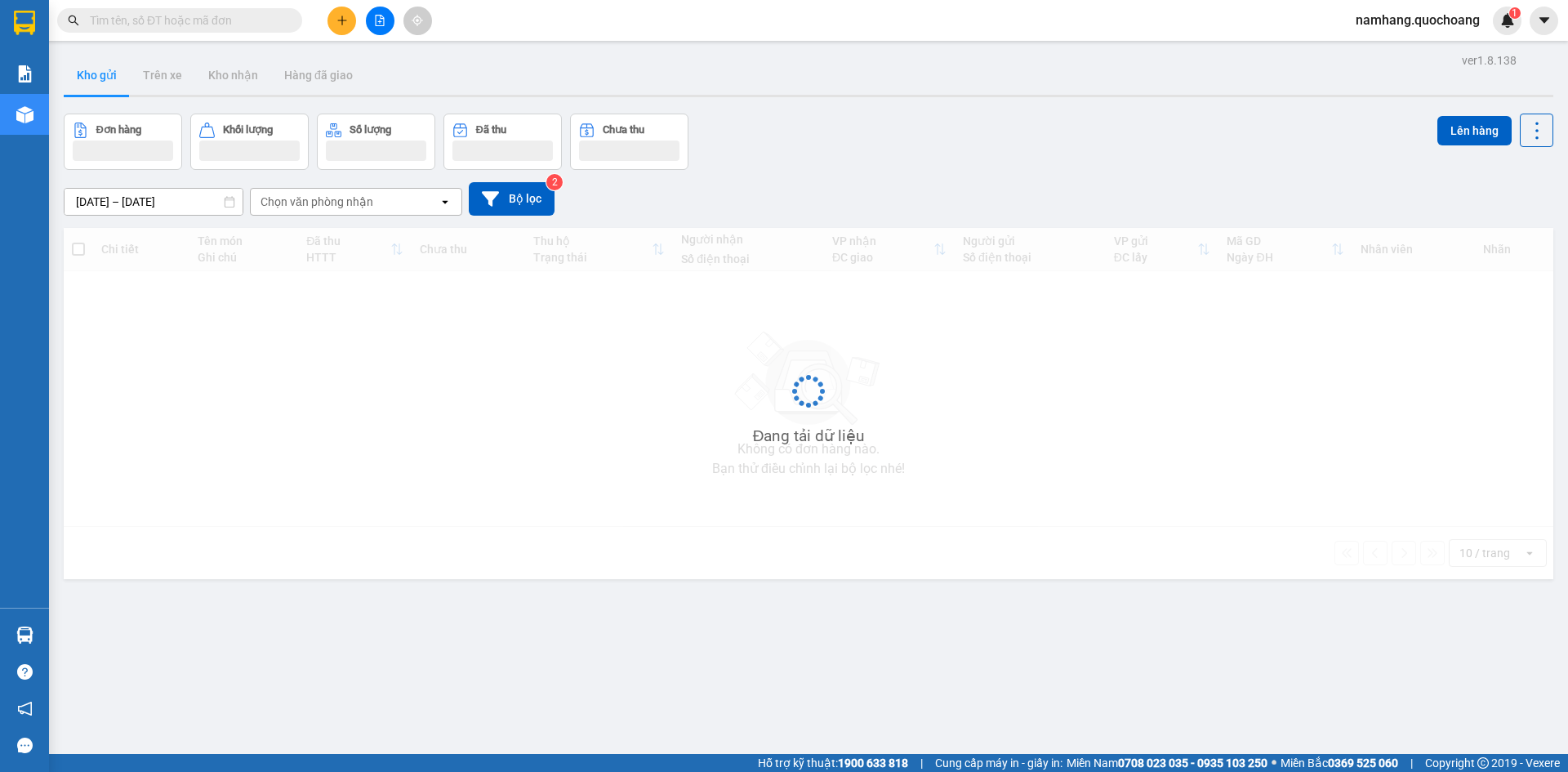
click at [227, 22] on input "text" at bounding box center [186, 21] width 193 height 18
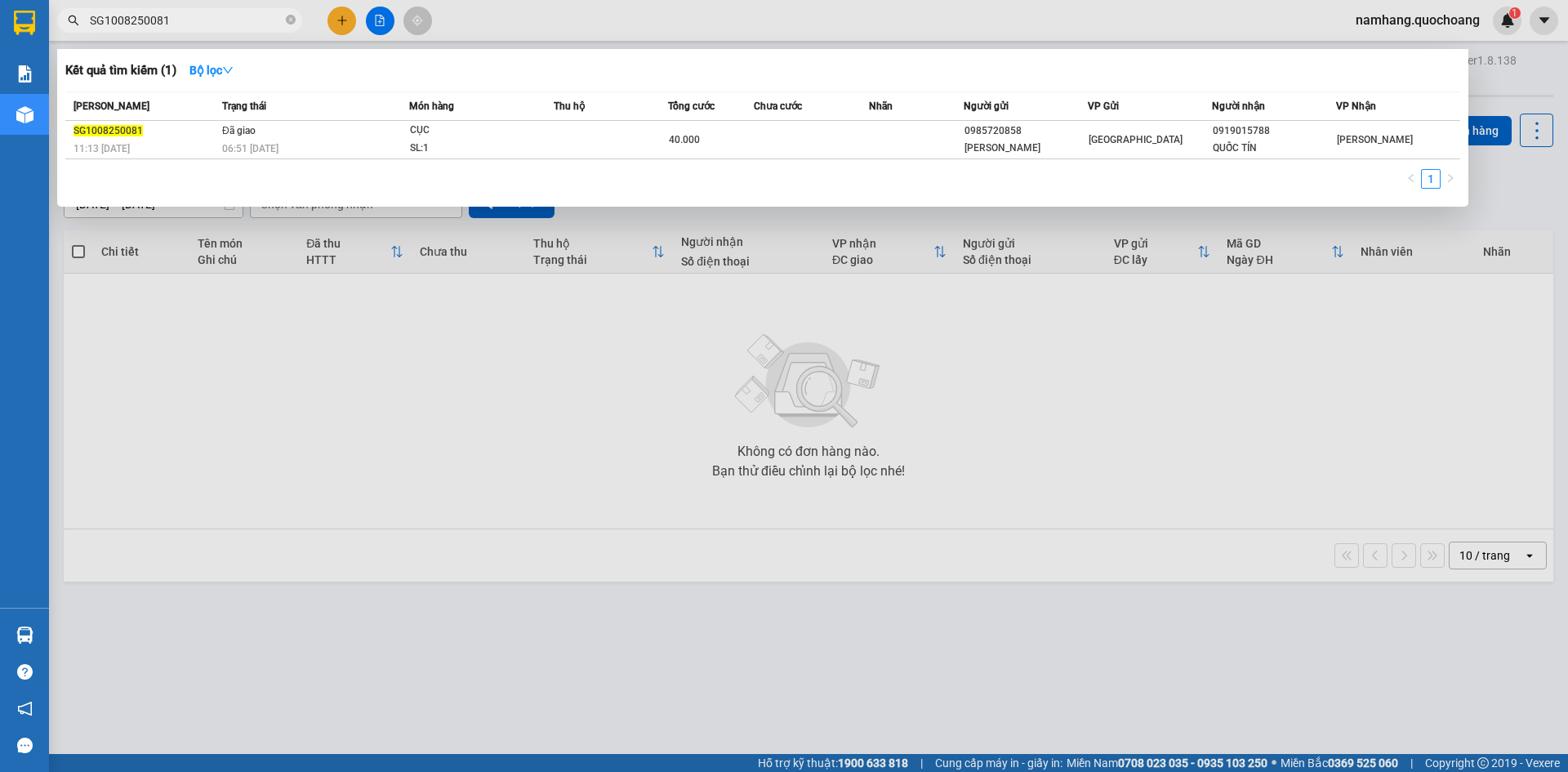
type input "SG1008250081"
